Goal: Transaction & Acquisition: Download file/media

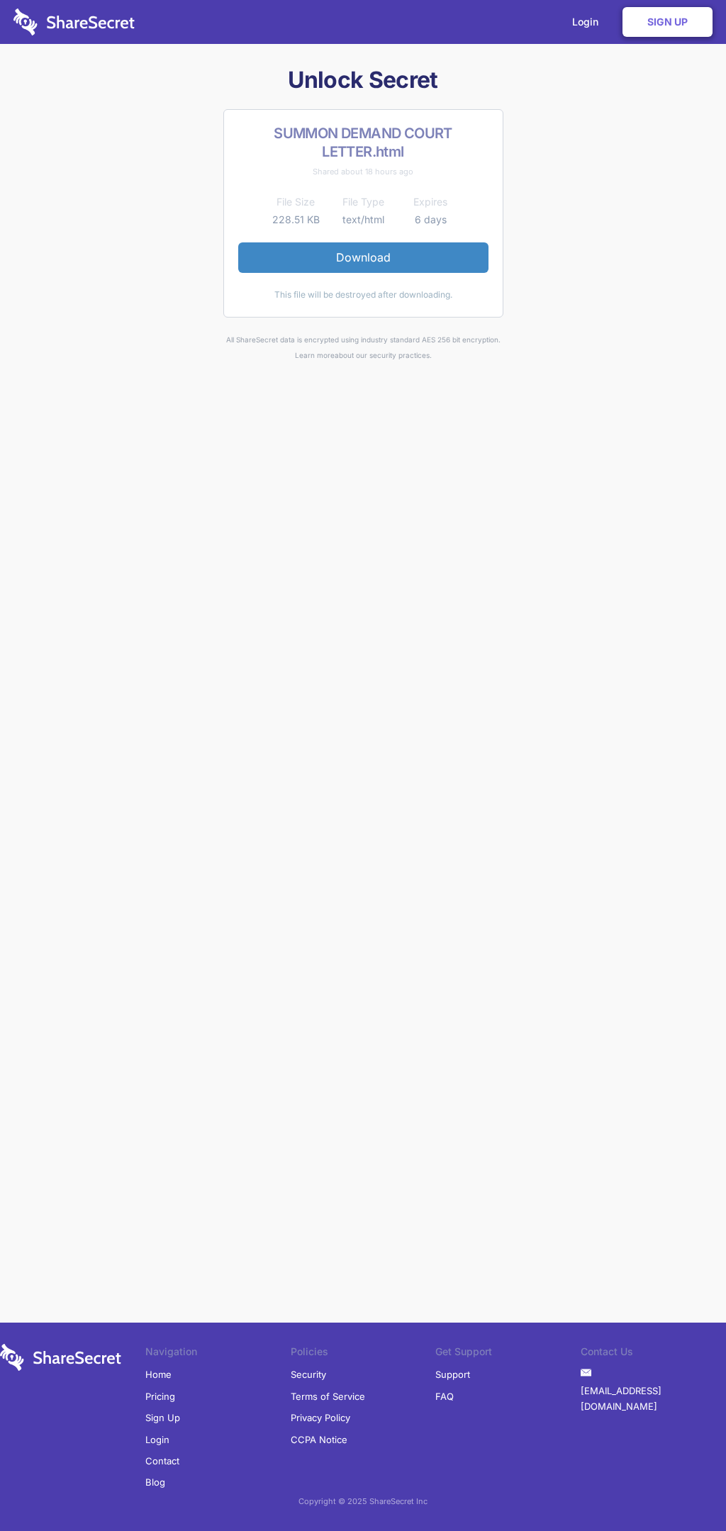
click at [363, 257] on link "Download" at bounding box center [363, 257] width 250 height 30
